Goal: Task Accomplishment & Management: Use online tool/utility

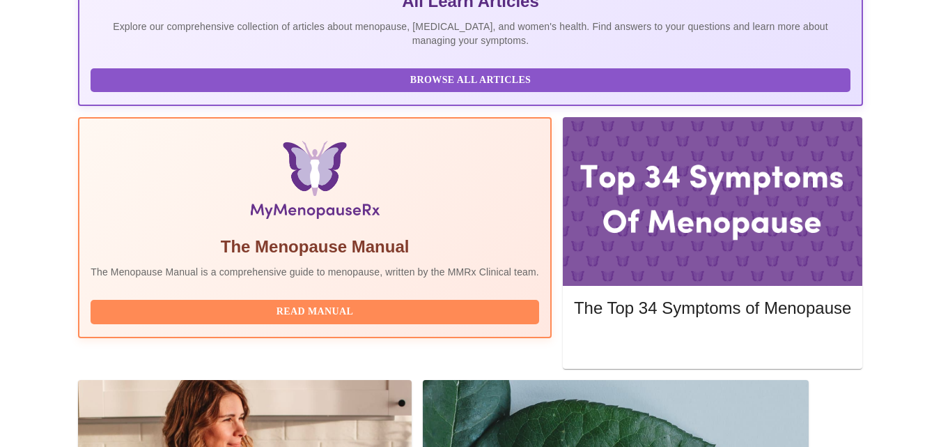
scroll to position [418, 0]
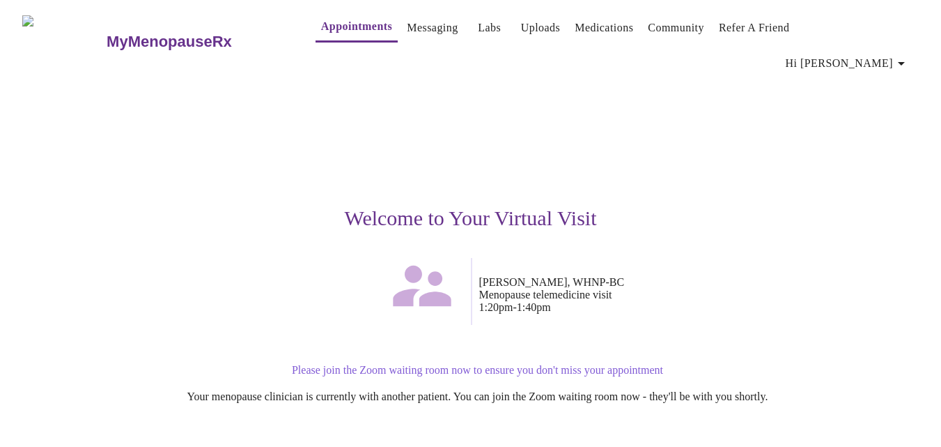
click at [570, 364] on p "Please join the Zoom waiting room now to ensure you don't miss your appointment" at bounding box center [478, 370] width 845 height 13
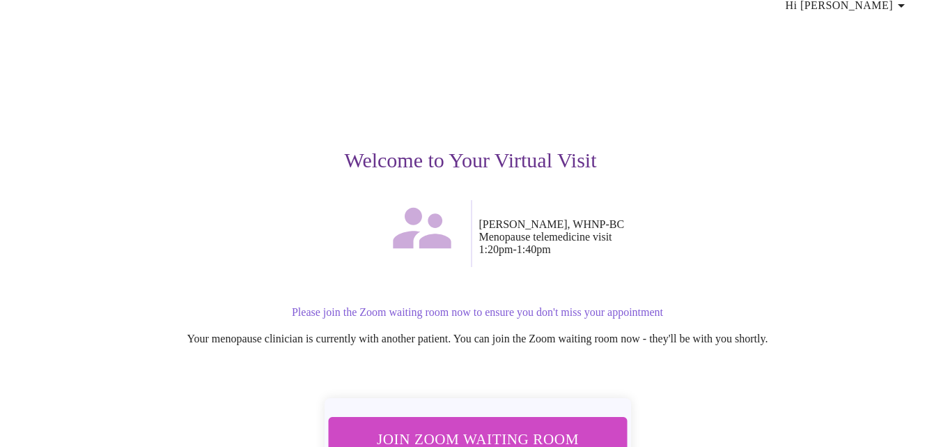
scroll to position [135, 0]
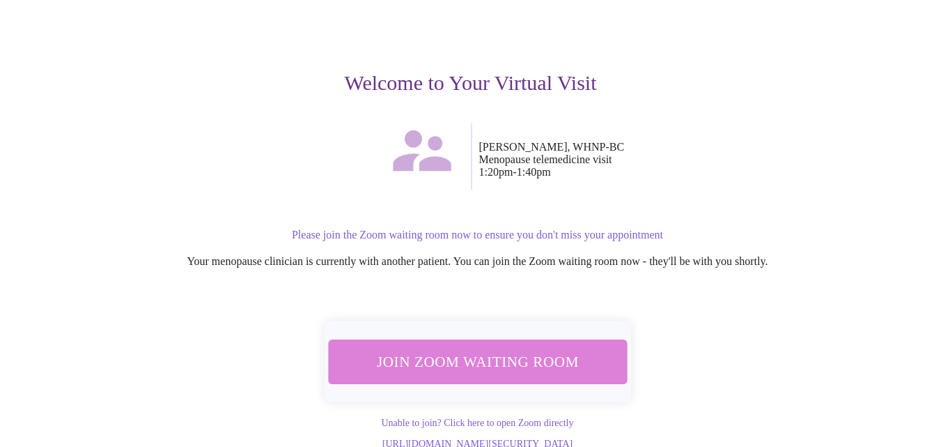
click at [517, 348] on span "Join Zoom Waiting Room" at bounding box center [477, 361] width 262 height 26
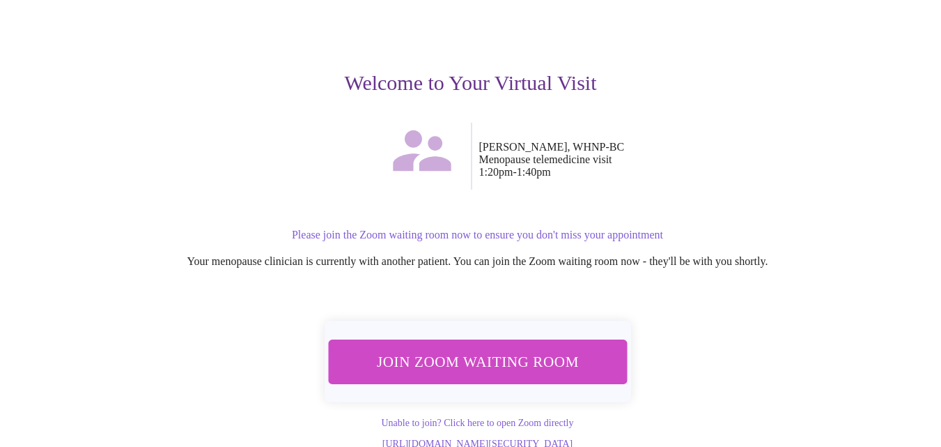
click at [523, 348] on span "Join Zoom Waiting Room" at bounding box center [477, 361] width 262 height 26
